Goal: Information Seeking & Learning: Learn about a topic

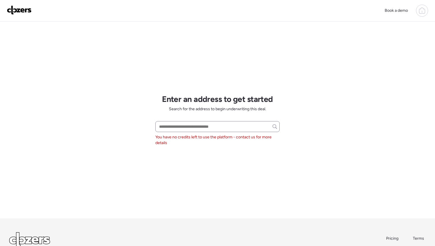
click at [275, 126] on icon at bounding box center [274, 126] width 5 height 5
click at [390, 239] on span "Pricing" at bounding box center [392, 238] width 12 height 5
